Goal: Information Seeking & Learning: Learn about a topic

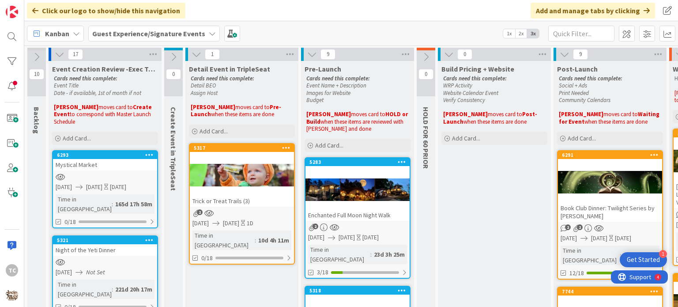
click at [245, 190] on div at bounding box center [242, 175] width 104 height 40
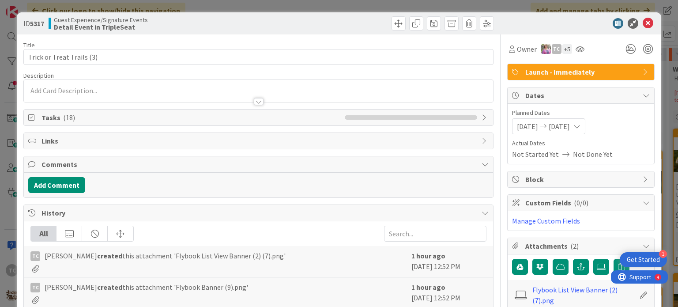
click at [147, 98] on div at bounding box center [258, 97] width 469 height 9
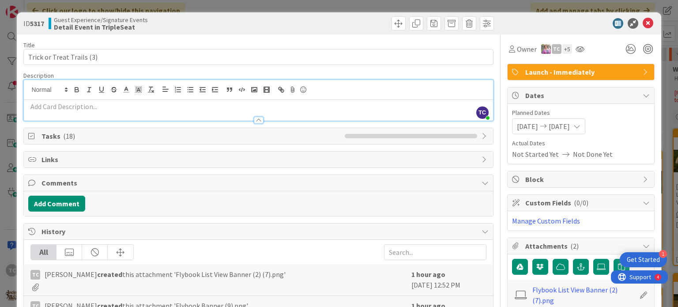
click at [148, 112] on div at bounding box center [258, 115] width 469 height 9
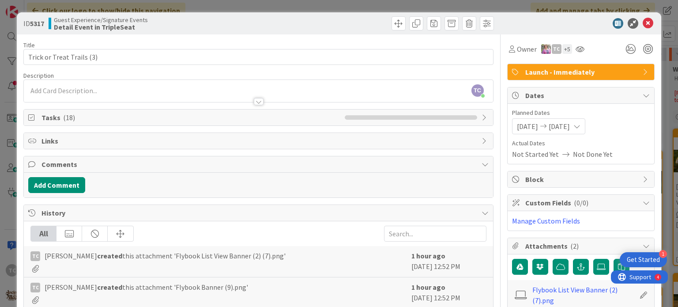
click at [136, 99] on div at bounding box center [258, 97] width 469 height 9
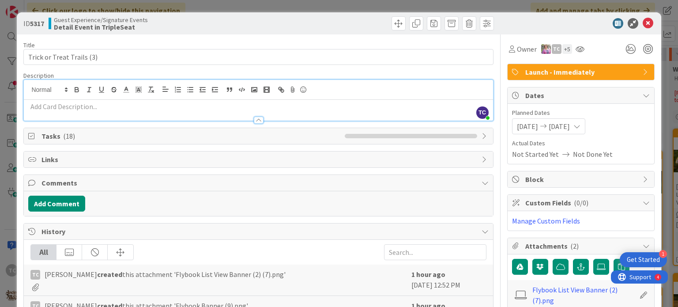
click at [39, 109] on p at bounding box center [258, 106] width 460 height 10
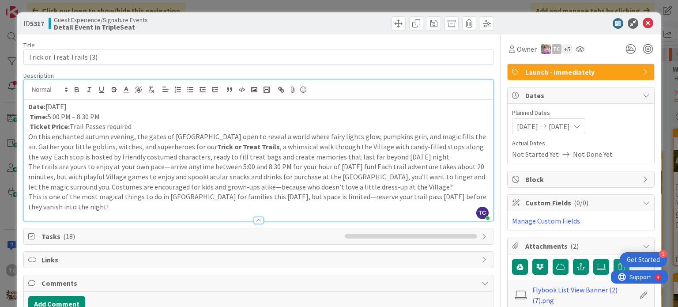
click at [24, 114] on div "Date: [DATE] Time: 5:00 PM – 8:30 PM Ticket Price: Trail Passes required On thi…" at bounding box center [258, 160] width 469 height 121
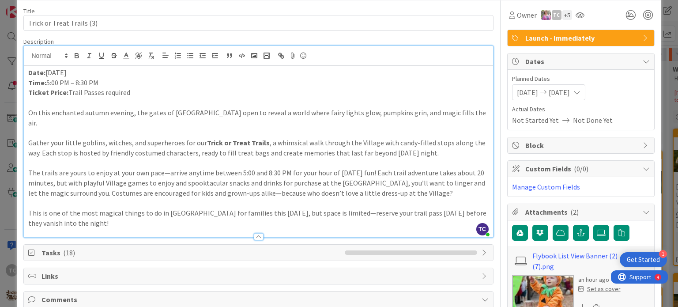
scroll to position [33, 0]
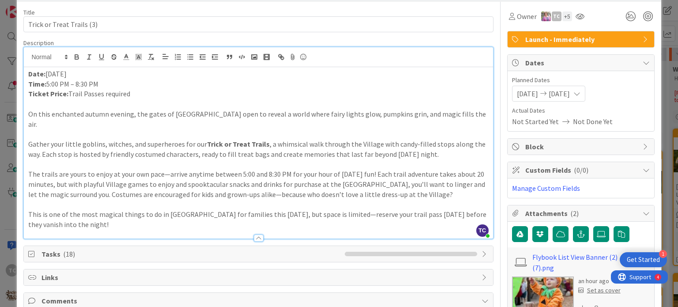
click at [88, 75] on p "Date: [DATE]" at bounding box center [258, 74] width 460 height 10
drag, startPoint x: 129, startPoint y: 91, endPoint x: 68, endPoint y: 93, distance: 61.8
click at [68, 93] on p "Ticket Price: Trail Passes required" at bounding box center [258, 94] width 460 height 10
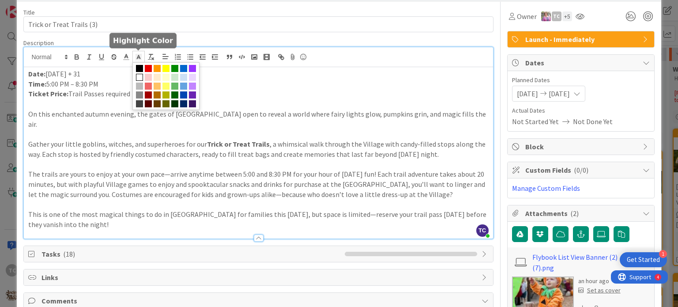
click at [138, 53] on icon at bounding box center [139, 57] width 8 height 8
click at [166, 86] on span at bounding box center [165, 86] width 7 height 7
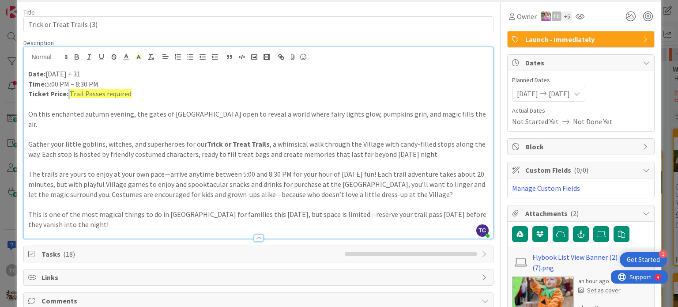
click at [162, 89] on p "Ticket Price: Trail Passes required" at bounding box center [258, 94] width 460 height 10
drag, startPoint x: 128, startPoint y: 93, endPoint x: 69, endPoint y: 94, distance: 59.6
click at [69, 94] on p "Ticket Price: Trail Passes required" at bounding box center [258, 94] width 460 height 10
click at [126, 97] on p "Ticket Price: $$" at bounding box center [258, 94] width 460 height 10
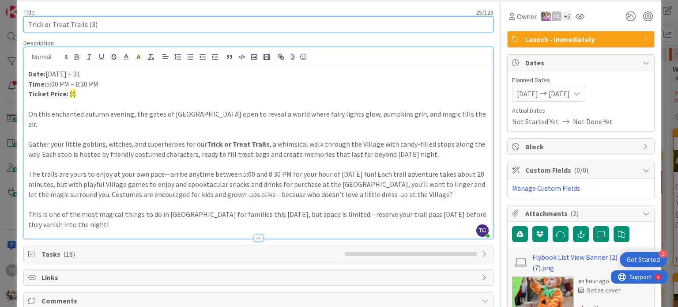
click at [113, 23] on input "Trick or Treat Trails (3)" at bounding box center [257, 24] width 469 height 16
type input "Trick or Treat Trails"
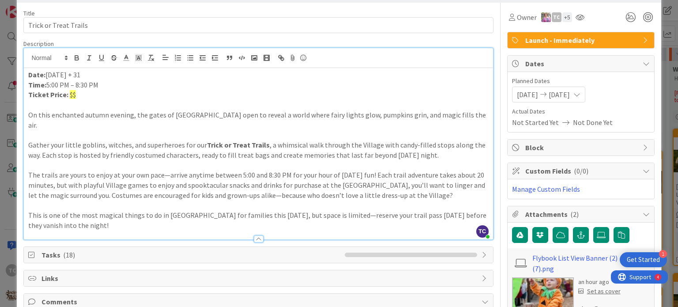
scroll to position [0, 0]
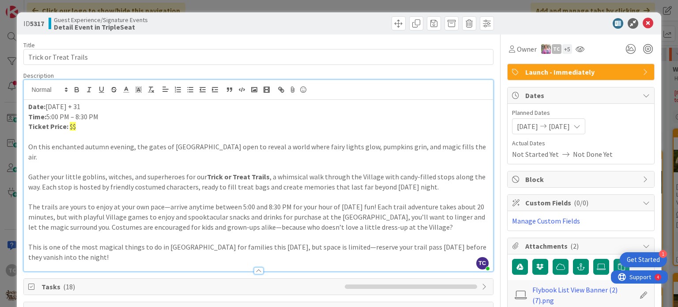
click at [529, 9] on div "ID 5317 Guest Experience/Signature Events Detail Event in TripleSeat Title 22 /…" at bounding box center [339, 153] width 678 height 307
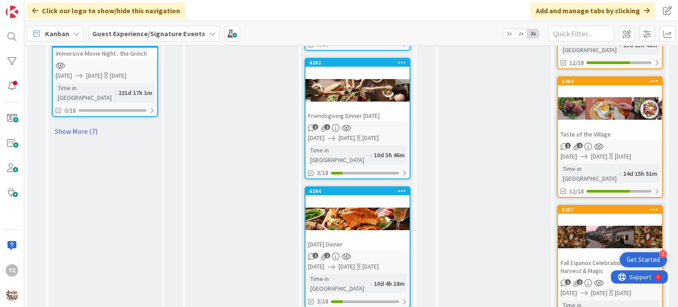
scroll to position [953, 0]
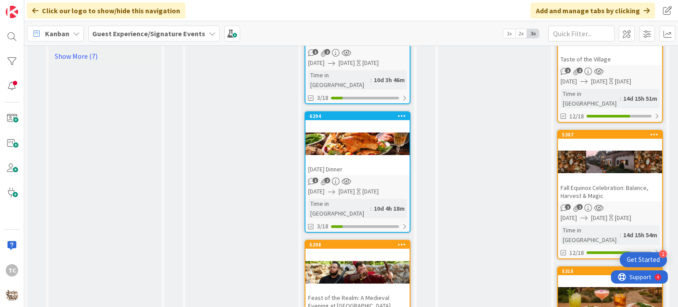
click at [346, 292] on div "Feast of the Realm: A Medieval Evening at [GEOGRAPHIC_DATA]" at bounding box center [357, 301] width 104 height 19
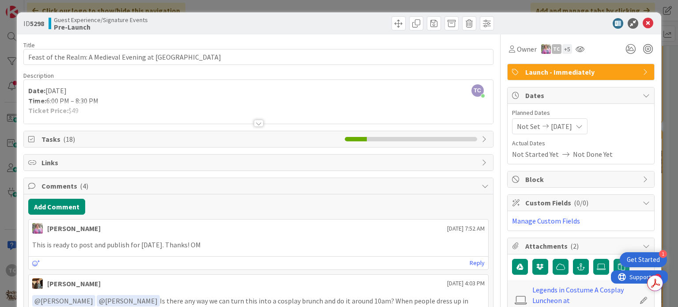
click at [117, 82] on div "TC [PERSON_NAME] just joined Date: [DATE] Time: 6:00 PM – 8:30 PM Ticket Price:…" at bounding box center [258, 102] width 469 height 44
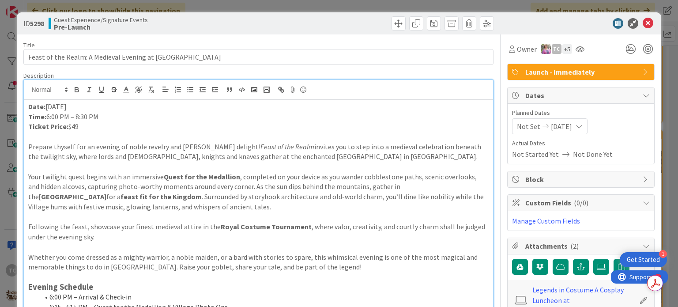
drag, startPoint x: 86, startPoint y: 104, endPoint x: 46, endPoint y: 110, distance: 40.7
click at [46, 110] on p "Date: [DATE]" at bounding box center [258, 106] width 460 height 10
click at [105, 112] on p "Time: 6:00 PM – 8:30 PM" at bounding box center [258, 117] width 460 height 10
drag, startPoint x: 105, startPoint y: 112, endPoint x: 73, endPoint y: 115, distance: 31.9
click at [73, 115] on p "Time: 6:00 PM – 8:30 PM" at bounding box center [258, 117] width 460 height 10
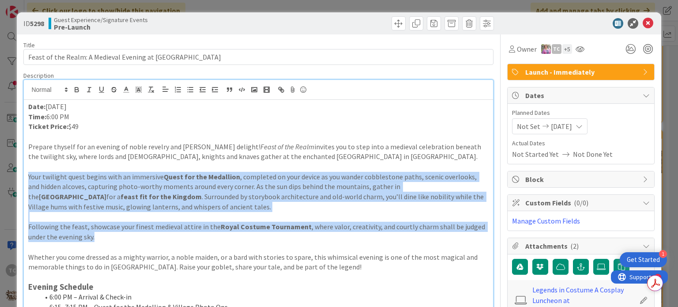
drag, startPoint x: 26, startPoint y: 174, endPoint x: 217, endPoint y: 236, distance: 200.4
click at [217, 236] on div "Date: [DATE] Time: 6:00 PM Ticket Price: $49 Prepare thyself for an evening of …" at bounding box center [258, 270] width 469 height 341
click at [78, 88] on icon "button" at bounding box center [76, 88] width 3 height 2
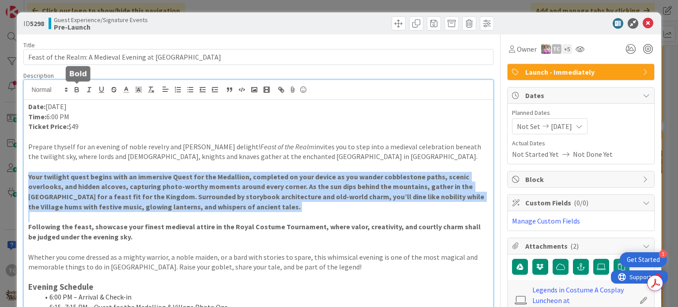
click at [78, 88] on icon "button" at bounding box center [76, 88] width 3 height 2
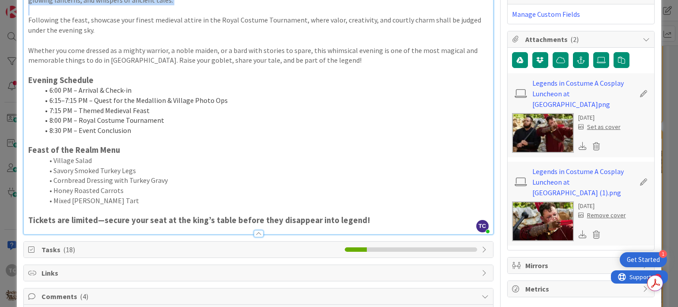
scroll to position [218, 0]
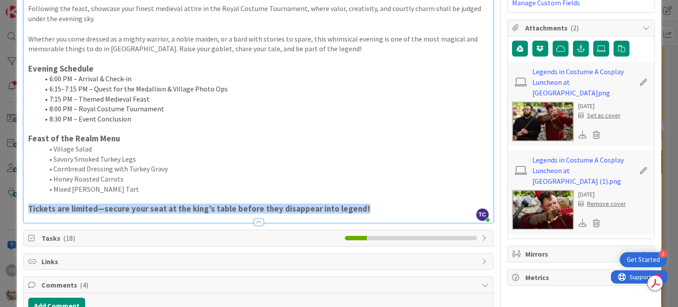
drag, startPoint x: 371, startPoint y: 210, endPoint x: 27, endPoint y: 217, distance: 343.8
click at [27, 217] on div "Description TC [PERSON_NAME] just joined Date: [DATE] Time: 6:00 PM Ticket Pric…" at bounding box center [257, 38] width 469 height 369
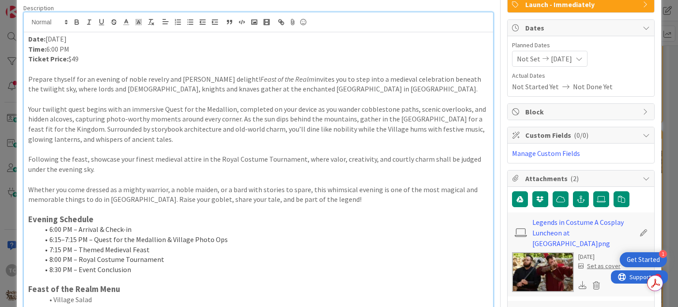
scroll to position [0, 0]
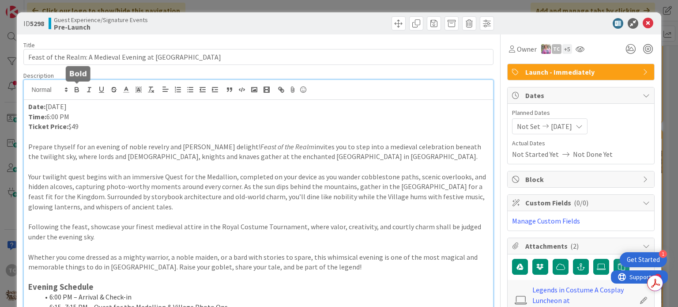
click at [76, 87] on icon "button" at bounding box center [76, 88] width 3 height 2
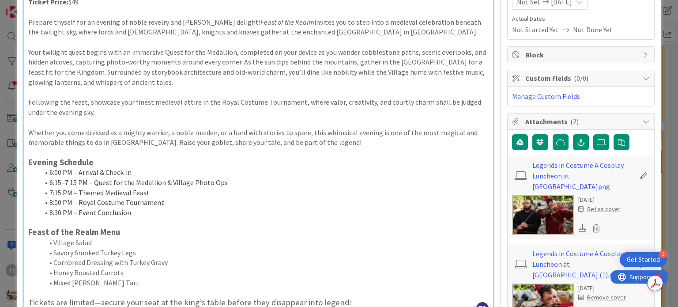
click at [214, 158] on h3 "Evening Schedule" at bounding box center [258, 163] width 460 height 10
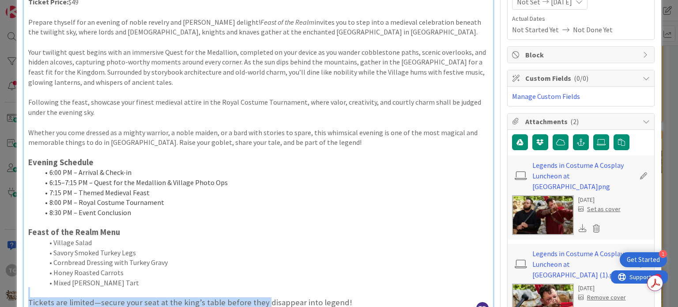
scroll to position [169, 0]
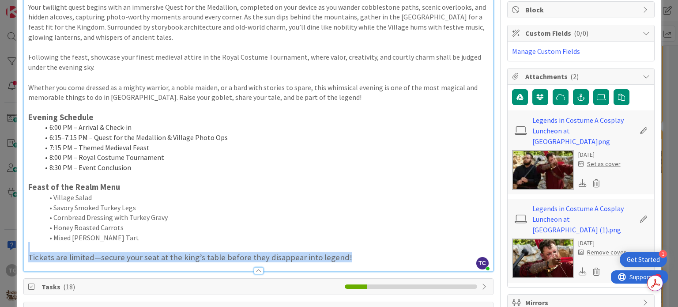
drag, startPoint x: 348, startPoint y: 296, endPoint x: 340, endPoint y: 264, distance: 32.2
click at [340, 264] on div "Description TC [PERSON_NAME] just joined Date: [DATE] Time: 6:00 PM Ticket Pric…" at bounding box center [257, 86] width 469 height 369
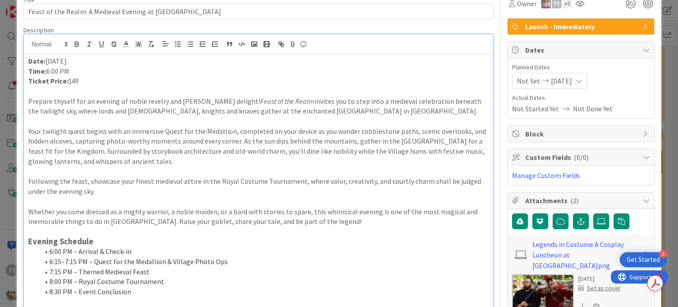
scroll to position [44, 0]
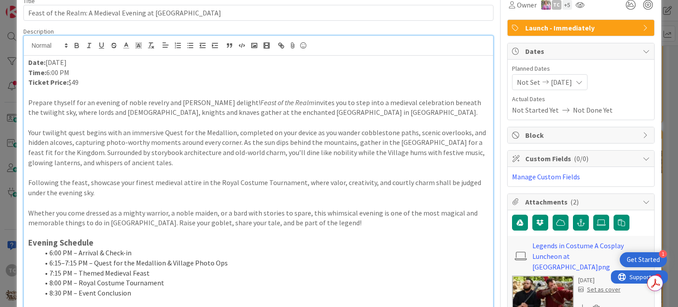
click at [187, 112] on p "Prepare thyself for an evening of noble revelry and [PERSON_NAME] delight! Feas…" at bounding box center [258, 108] width 460 height 20
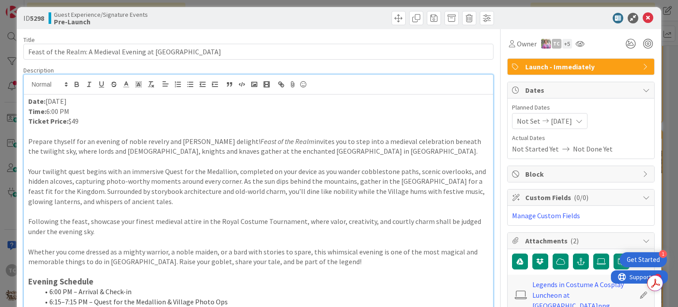
scroll to position [0, 0]
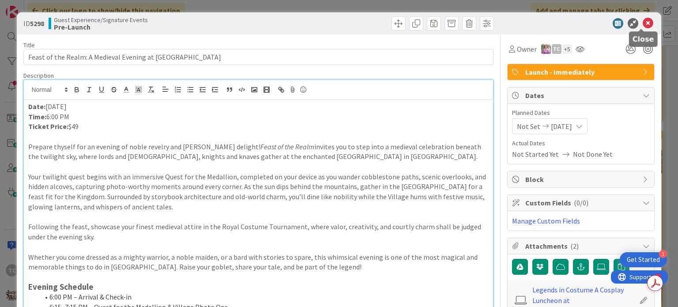
click at [642, 19] on icon at bounding box center [647, 23] width 11 height 11
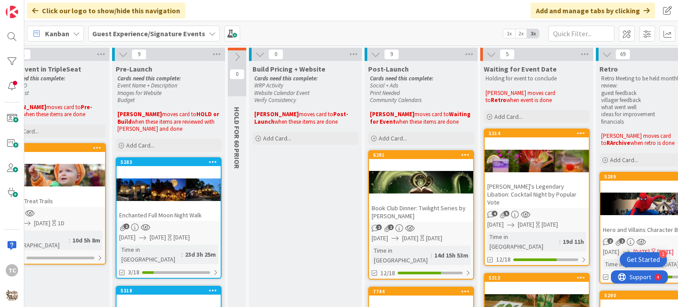
scroll to position [0, 199]
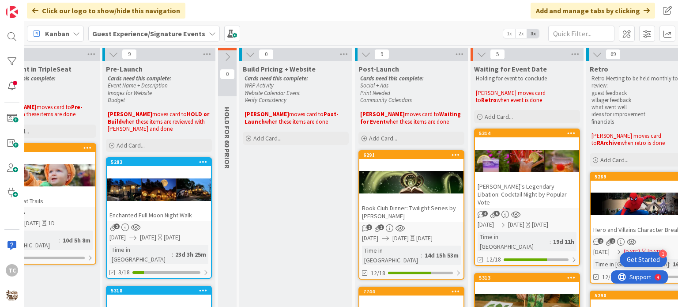
click at [457, 30] on div "Kanban Guest Experience/Signature Events 1x 2x 3x" at bounding box center [350, 33] width 653 height 24
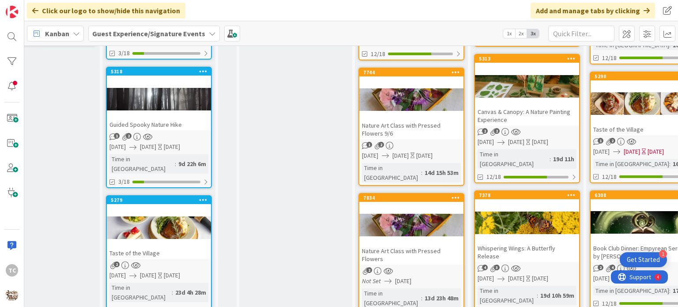
scroll to position [183, 199]
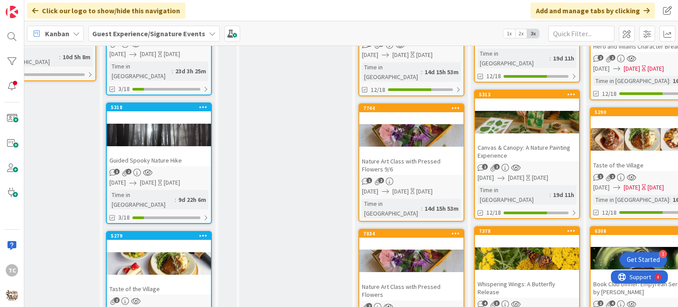
click at [421, 160] on div "Nature Art Class with Pressed Flowers 9/6" at bounding box center [411, 164] width 104 height 19
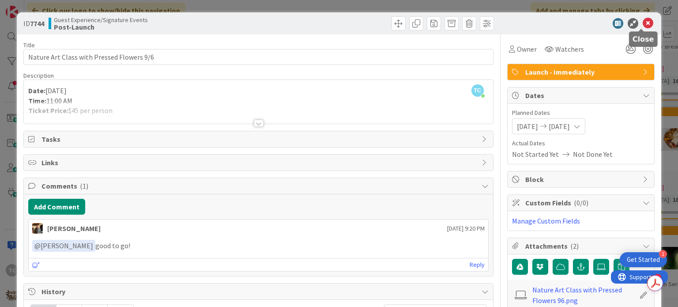
click at [642, 24] on icon at bounding box center [647, 23] width 11 height 11
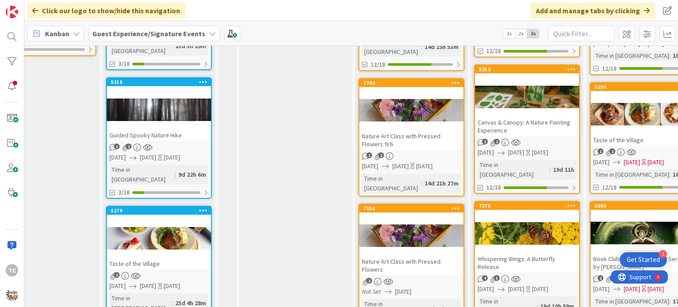
scroll to position [208, 199]
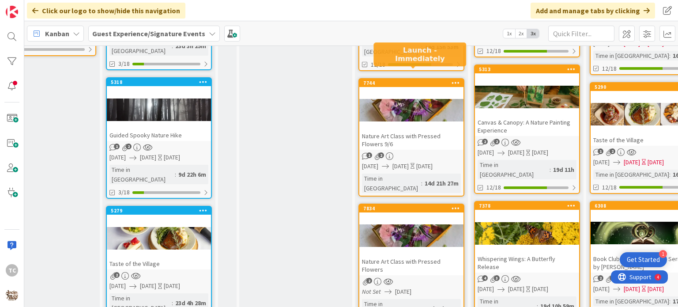
click at [398, 80] on div "7744" at bounding box center [413, 83] width 100 height 6
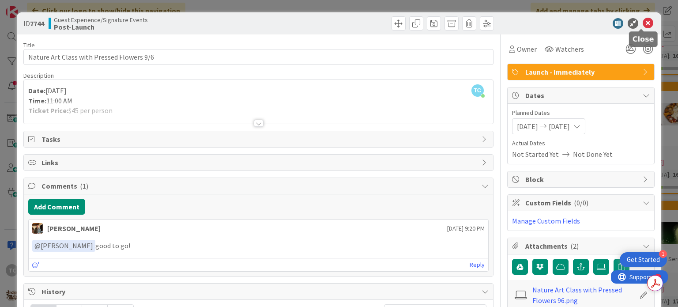
click at [642, 19] on icon at bounding box center [647, 23] width 11 height 11
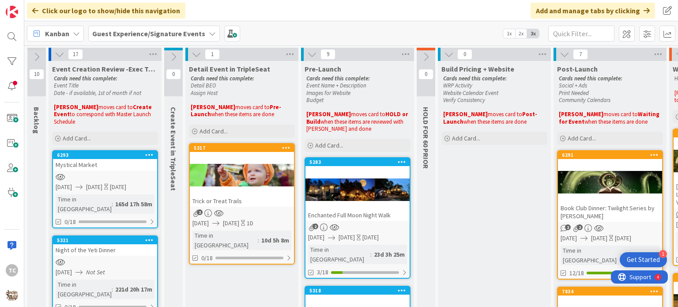
click at [153, 25] on div "Kanban Guest Experience/Signature Events 1x 2x 3x" at bounding box center [350, 33] width 653 height 24
click at [153, 32] on b "Guest Experience/Signature Events" at bounding box center [148, 33] width 113 height 9
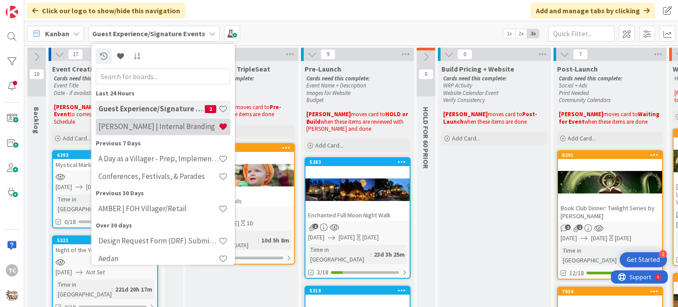
click at [141, 126] on h4 "[PERSON_NAME] | Internal Branding" at bounding box center [158, 126] width 120 height 9
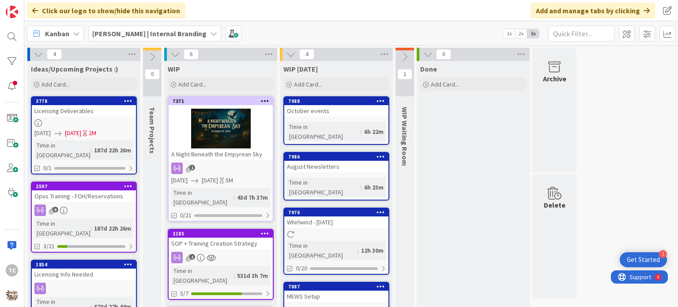
click at [268, 125] on div at bounding box center [221, 129] width 104 height 40
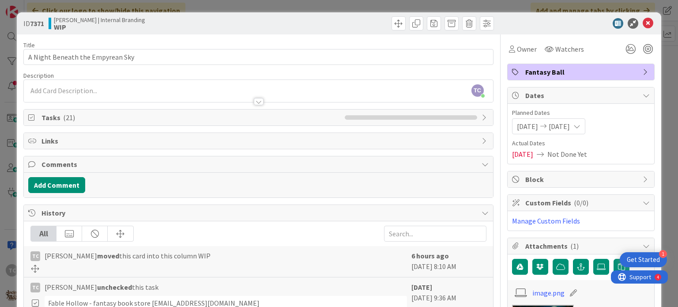
click at [53, 119] on span "Tasks ( 21 )" at bounding box center [190, 117] width 298 height 11
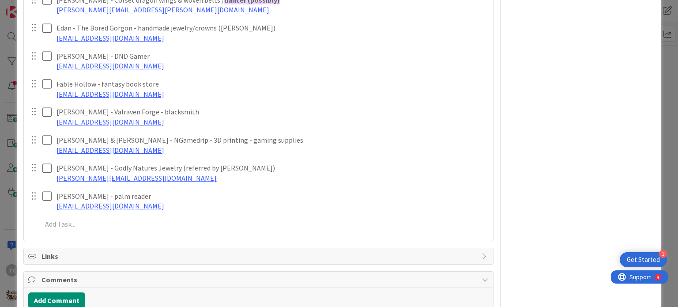
scroll to position [568, 0]
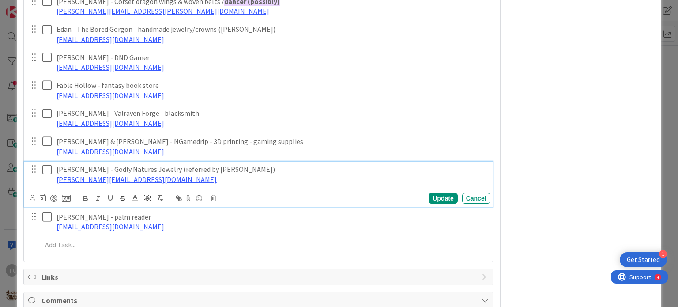
click at [247, 167] on p "[PERSON_NAME] - Godly Natures Jewelry (referred by [PERSON_NAME])" at bounding box center [271, 169] width 430 height 10
drag, startPoint x: 245, startPoint y: 168, endPoint x: 54, endPoint y: 159, distance: 190.8
click at [54, 159] on div "[PERSON_NAME] - local fantasy author [EMAIL_ADDRESS][DOMAIN_NAME] Update Cancel…" at bounding box center [258, 54] width 460 height 403
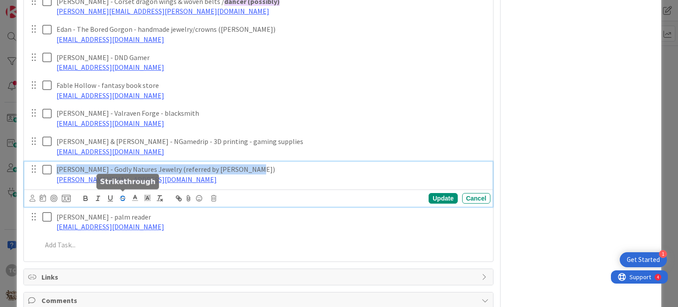
click at [122, 196] on icon "button" at bounding box center [123, 198] width 8 height 8
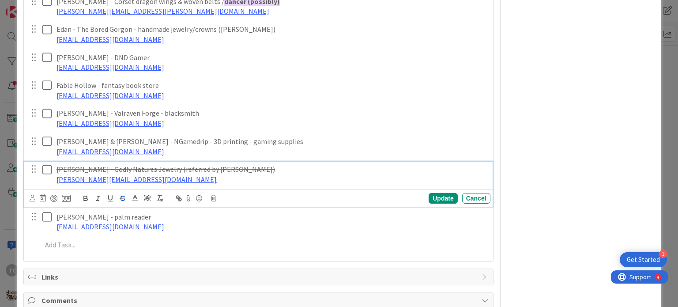
click at [173, 181] on p "[PERSON_NAME][EMAIL_ADDRESS][DOMAIN_NAME]" at bounding box center [271, 179] width 430 height 10
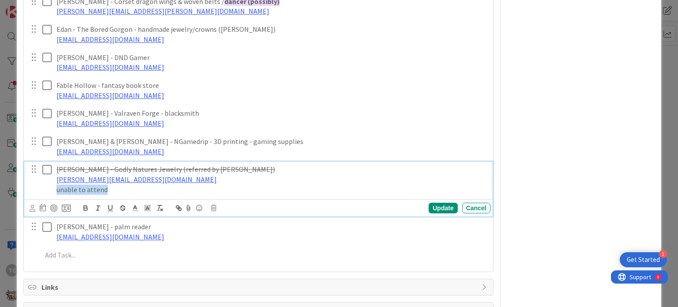
drag, startPoint x: 108, startPoint y: 189, endPoint x: 56, endPoint y: 191, distance: 51.7
click at [56, 191] on p "unable to attend" at bounding box center [271, 189] width 430 height 10
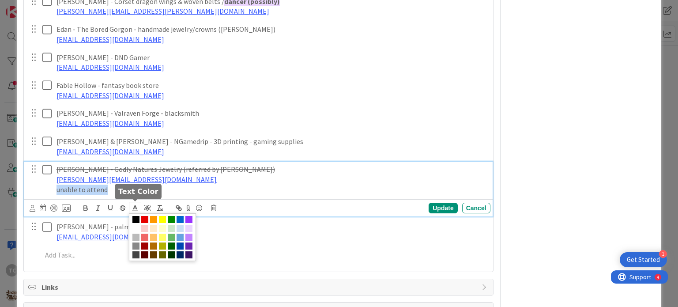
click at [133, 204] on icon at bounding box center [135, 208] width 8 height 8
click at [144, 216] on span at bounding box center [144, 219] width 7 height 7
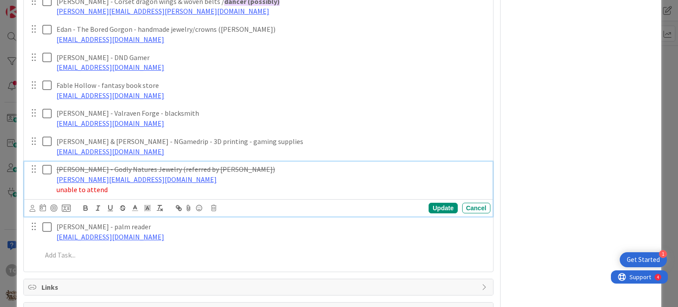
click at [175, 182] on p "[PERSON_NAME][EMAIL_ADDRESS][DOMAIN_NAME]" at bounding box center [271, 179] width 430 height 10
click at [47, 167] on icon at bounding box center [48, 169] width 13 height 11
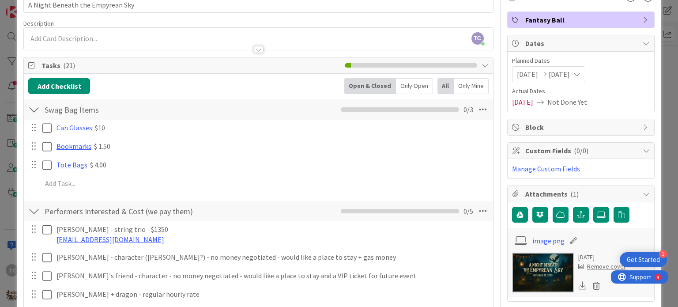
scroll to position [0, 0]
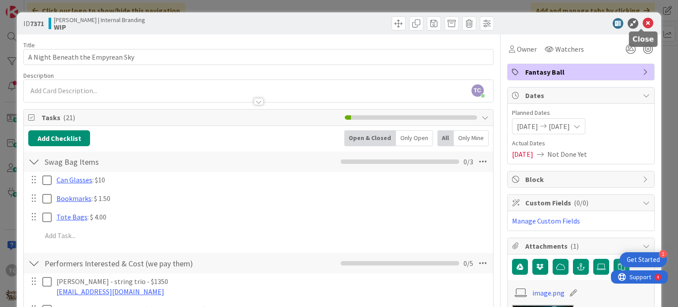
click at [642, 23] on icon at bounding box center [647, 23] width 11 height 11
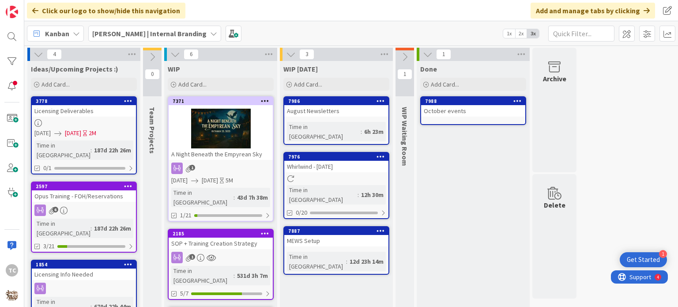
click at [314, 174] on link "7976 Whirlwind - [DATE] Time in [GEOGRAPHIC_DATA] : 12h 30m 0/20" at bounding box center [336, 185] width 106 height 67
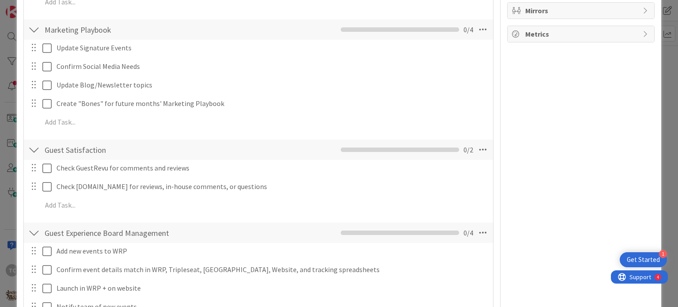
scroll to position [293, 0]
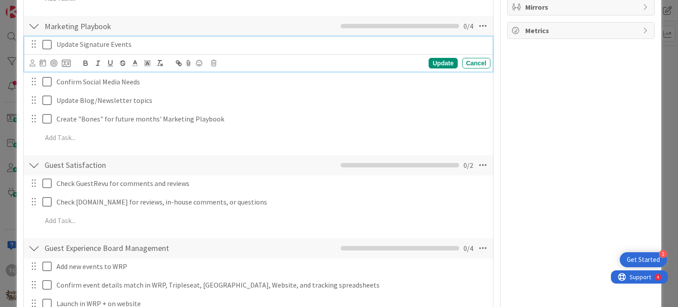
click at [47, 44] on icon at bounding box center [48, 44] width 13 height 11
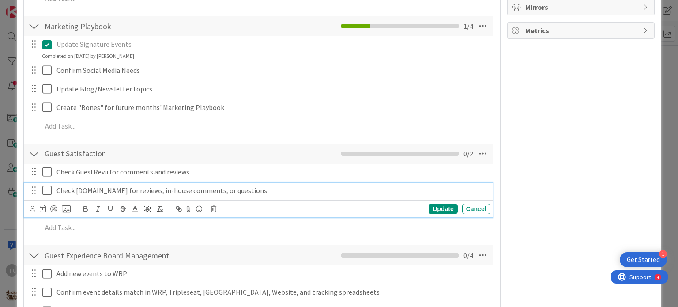
click at [47, 186] on icon at bounding box center [48, 190] width 13 height 11
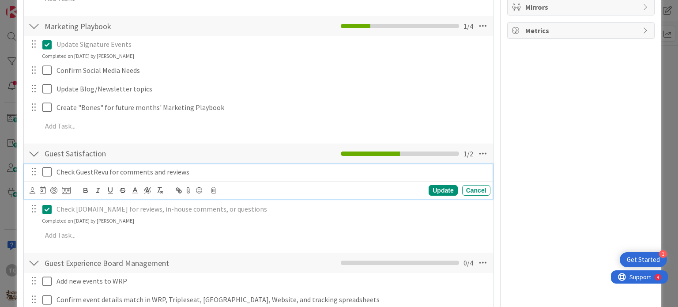
click at [44, 167] on icon at bounding box center [48, 171] width 13 height 11
